Goal: Check status: Check status

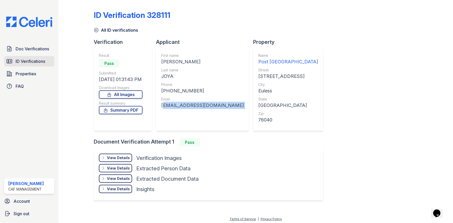
click at [20, 61] on span "ID Verifications" at bounding box center [31, 61] width 30 height 6
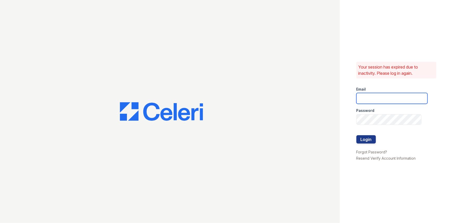
type input "postoak2@cafmanagement.com"
click at [367, 141] on button "Login" at bounding box center [365, 139] width 19 height 8
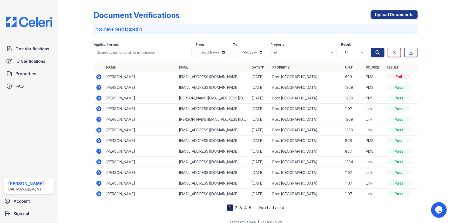
click at [98, 87] on icon at bounding box center [98, 86] width 1 height 1
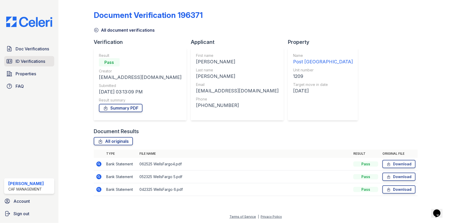
click at [43, 60] on span "ID Verifications" at bounding box center [31, 61] width 30 height 6
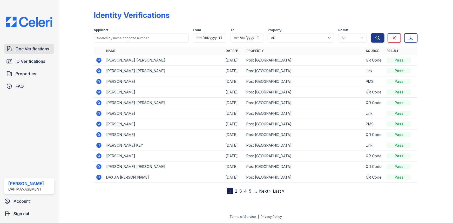
click at [40, 49] on span "Doc Verifications" at bounding box center [32, 49] width 33 height 6
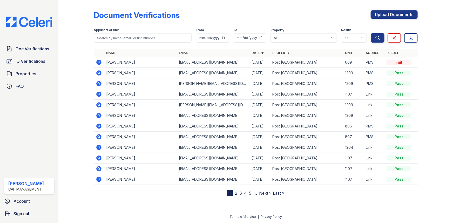
click at [96, 73] on icon at bounding box center [99, 73] width 6 height 6
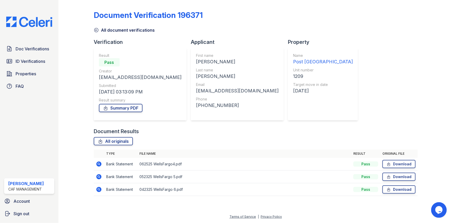
click at [101, 163] on icon at bounding box center [98, 163] width 5 height 5
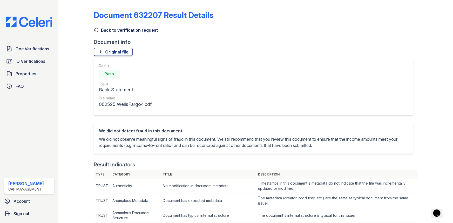
click at [128, 31] on link "Back to verification request" at bounding box center [126, 30] width 64 height 6
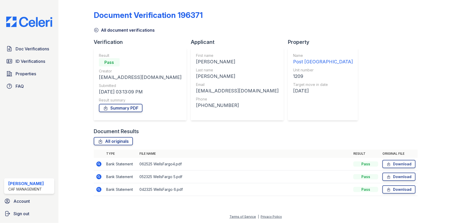
click at [119, 30] on link "All document verifications" at bounding box center [124, 30] width 61 height 6
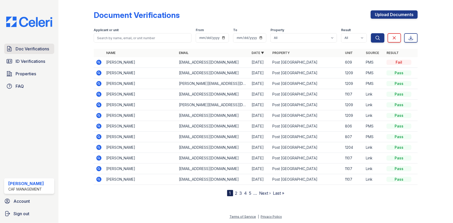
click at [40, 51] on span "Doc Verifications" at bounding box center [32, 49] width 33 height 6
click at [33, 49] on span "Doc Verifications" at bounding box center [32, 49] width 33 height 6
click at [99, 81] on icon at bounding box center [98, 83] width 5 height 5
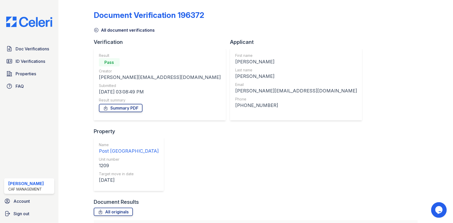
click at [118, 30] on link "All document verifications" at bounding box center [124, 30] width 61 height 6
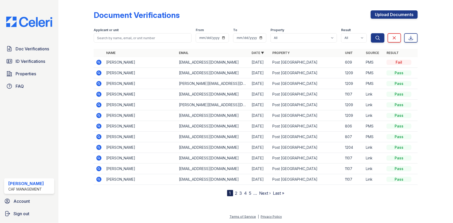
click at [98, 106] on icon at bounding box center [98, 104] width 5 height 5
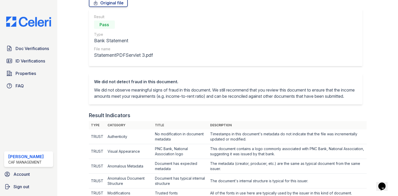
scroll to position [19, 0]
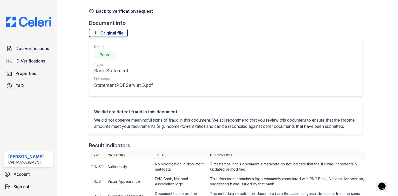
drag, startPoint x: 114, startPoint y: 9, endPoint x: 119, endPoint y: 105, distance: 95.3
click at [114, 9] on link "Back to verification request" at bounding box center [121, 11] width 64 height 6
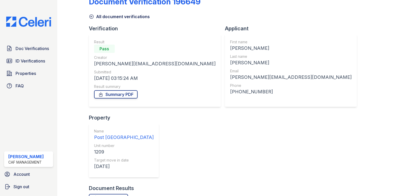
scroll to position [22, 0]
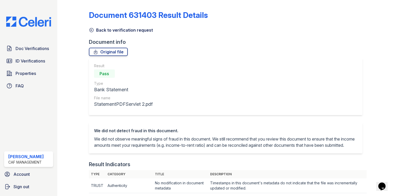
drag, startPoint x: 105, startPoint y: 32, endPoint x: 96, endPoint y: 117, distance: 85.8
click at [105, 31] on link "Back to verification request" at bounding box center [121, 30] width 64 height 6
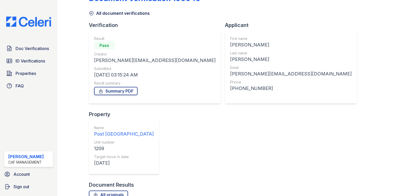
scroll to position [22, 0]
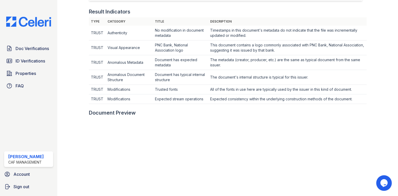
scroll to position [166, 0]
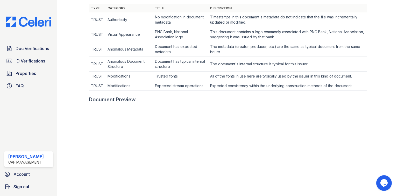
drag, startPoint x: 340, startPoint y: 91, endPoint x: 241, endPoint y: 60, distance: 103.2
click at [340, 91] on td "Expected consistency within the underlying construction methods of the document." at bounding box center [287, 86] width 159 height 10
